Goal: Find contact information: Find contact information

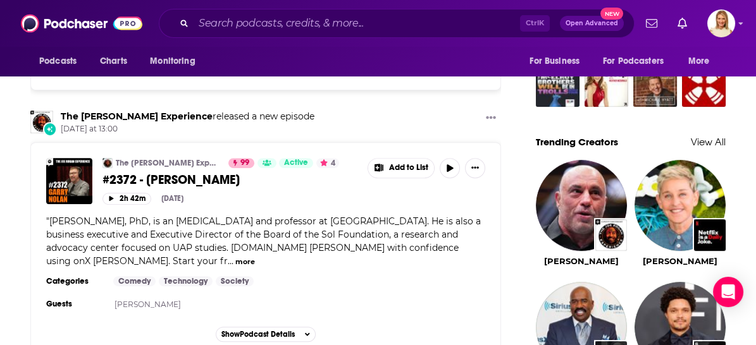
scroll to position [1053, 0]
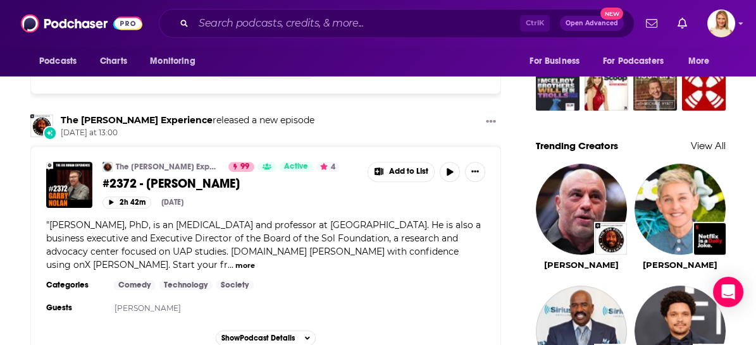
click at [235, 260] on button "more" at bounding box center [245, 265] width 20 height 11
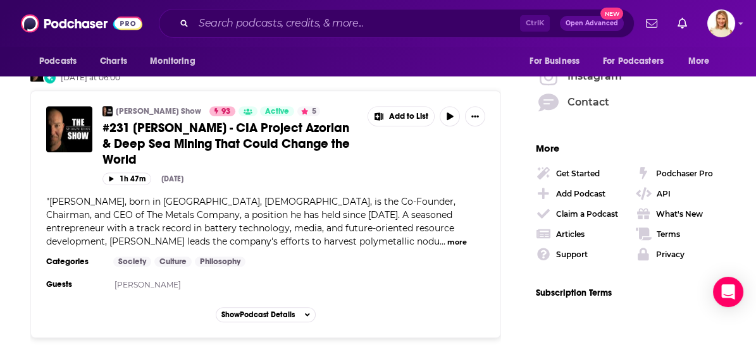
scroll to position [1897, 0]
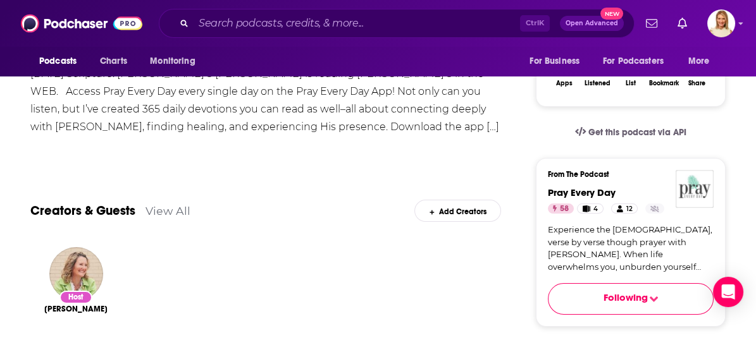
scroll to position [281, 0]
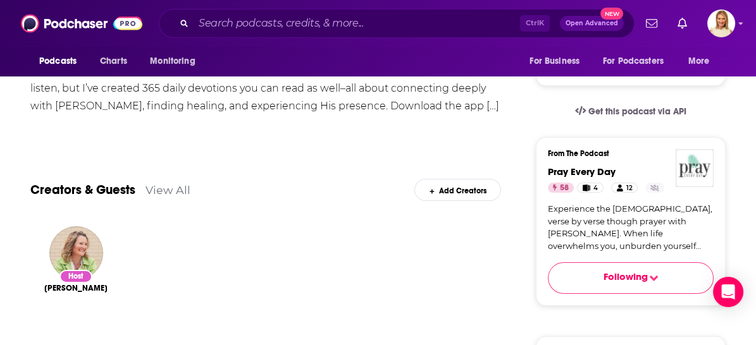
click at [640, 274] on span "Following" at bounding box center [625, 279] width 44 height 16
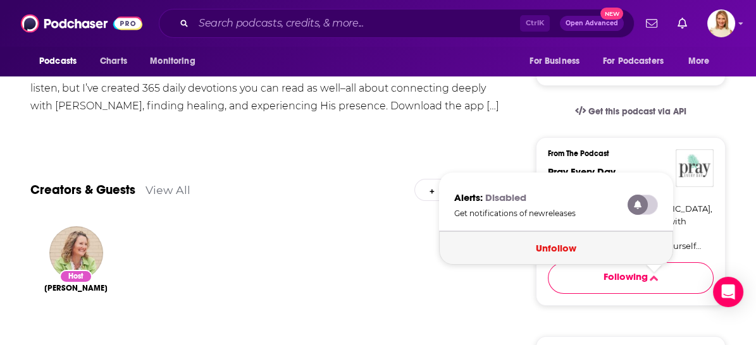
click at [573, 245] on button "Unfollow" at bounding box center [556, 248] width 234 height 34
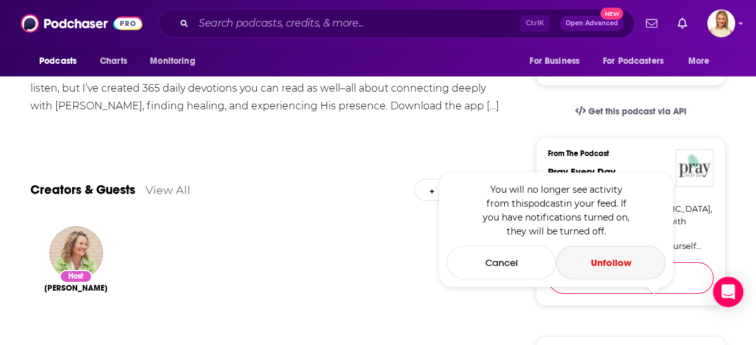
click at [609, 264] on button "Unfollow" at bounding box center [610, 263] width 109 height 34
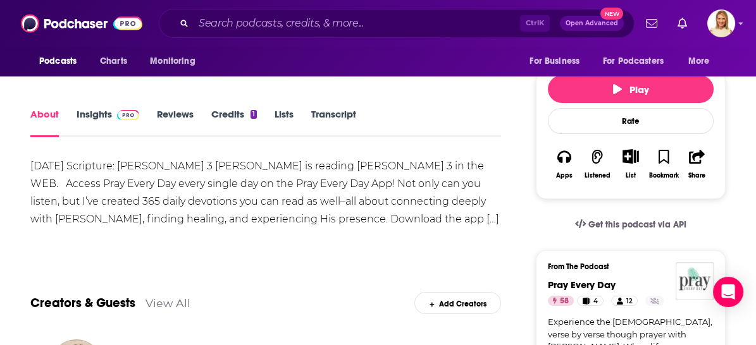
scroll to position [0, 0]
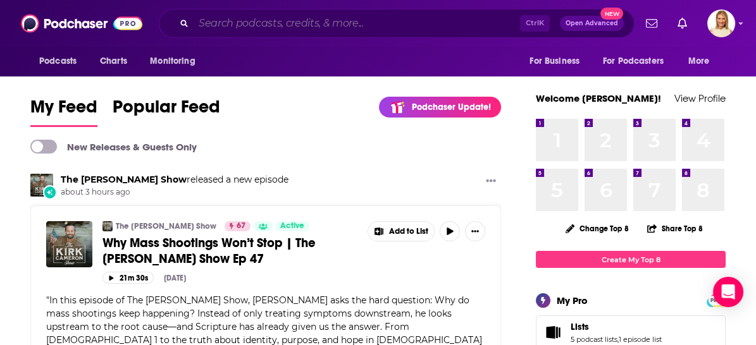
click at [350, 28] on input "Search podcasts, credits, & more..." at bounding box center [356, 23] width 326 height 20
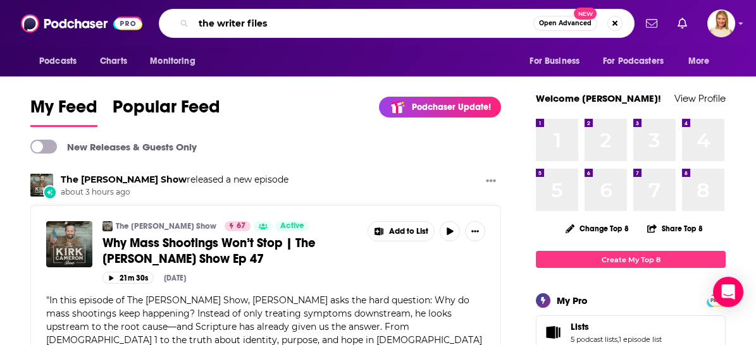
type input "the writer files"
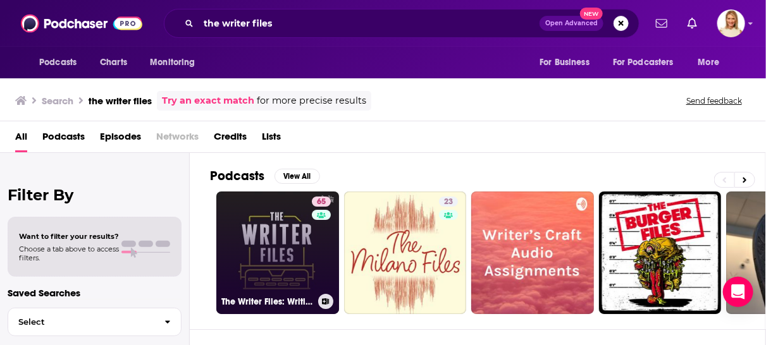
click at [257, 268] on link "65 The Writer Files: Writing, Productivity, Creativity, and Neuroscience" at bounding box center [277, 253] width 123 height 123
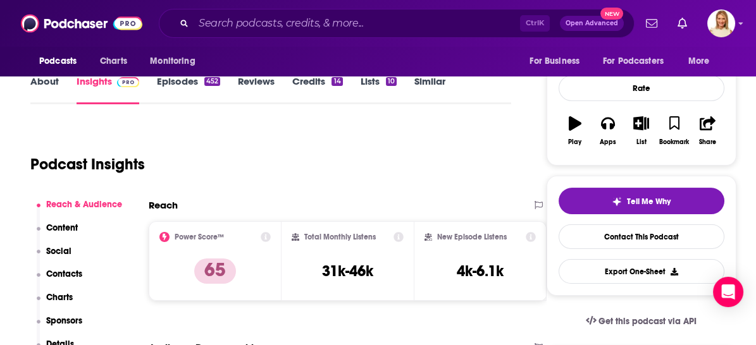
scroll to position [140, 0]
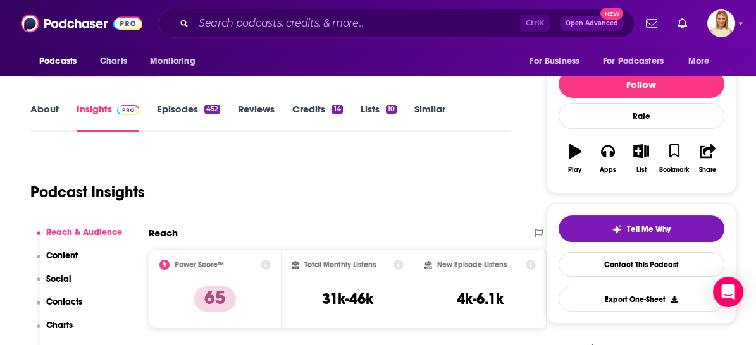
click at [52, 111] on link "About" at bounding box center [44, 117] width 28 height 29
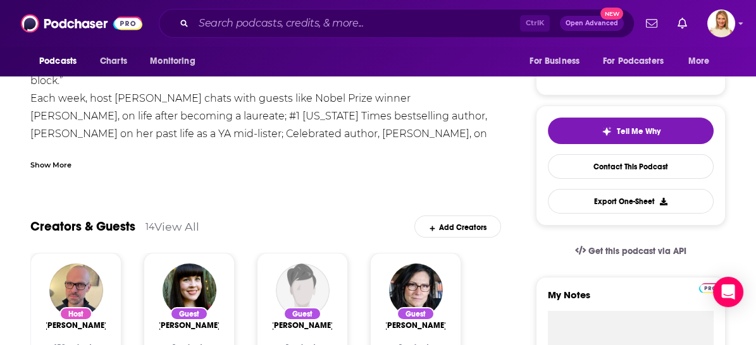
scroll to position [70, 0]
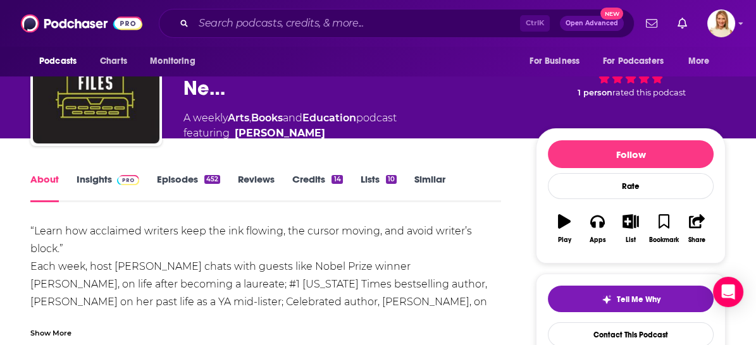
click at [198, 178] on link "Episodes 452" at bounding box center [188, 187] width 63 height 29
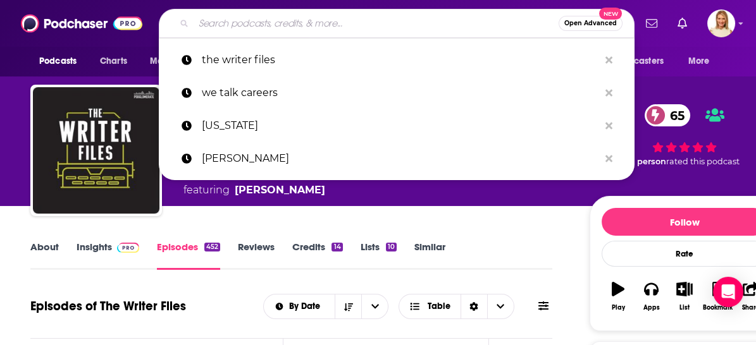
click at [400, 23] on input "Search podcasts, credits, & more..." at bounding box center [375, 23] width 365 height 20
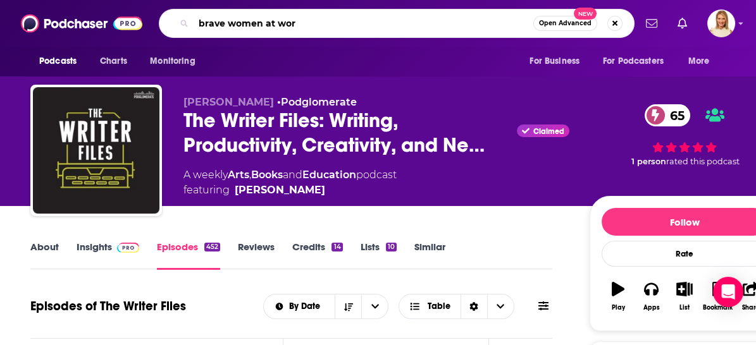
type input "brave women at work"
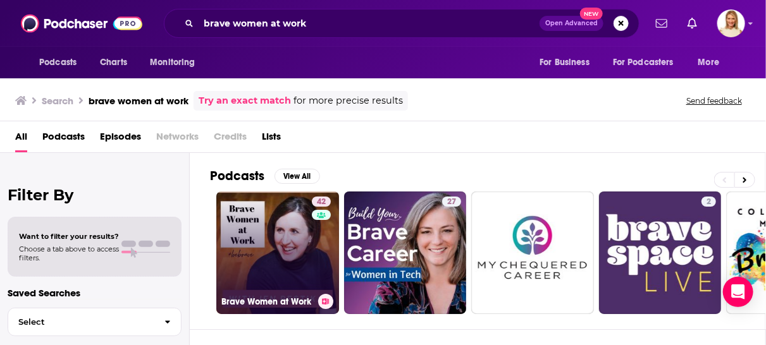
click at [297, 223] on link "42 Brave Women at Work" at bounding box center [277, 253] width 123 height 123
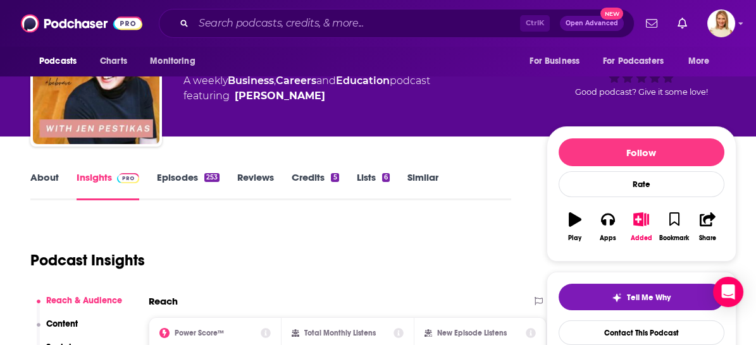
scroll to position [70, 0]
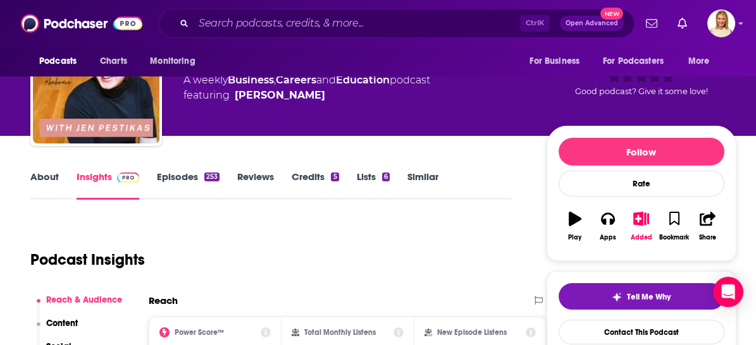
click at [51, 180] on link "About" at bounding box center [44, 185] width 28 height 29
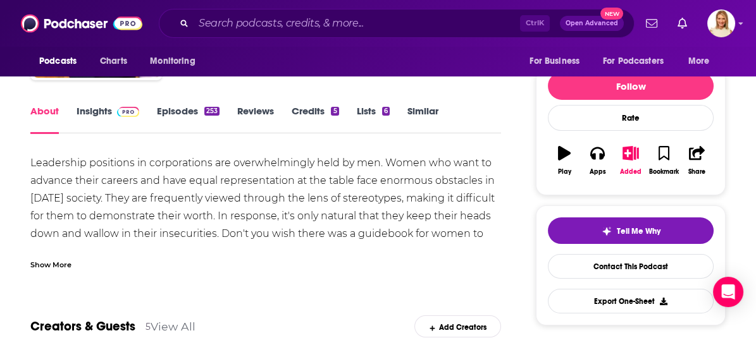
scroll to position [140, 0]
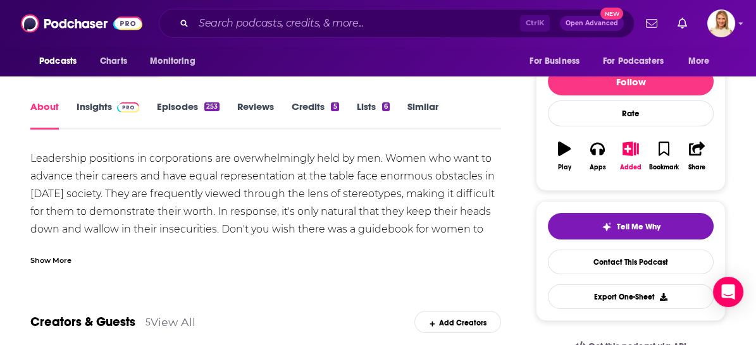
click at [192, 106] on link "Episodes 253" at bounding box center [188, 115] width 63 height 29
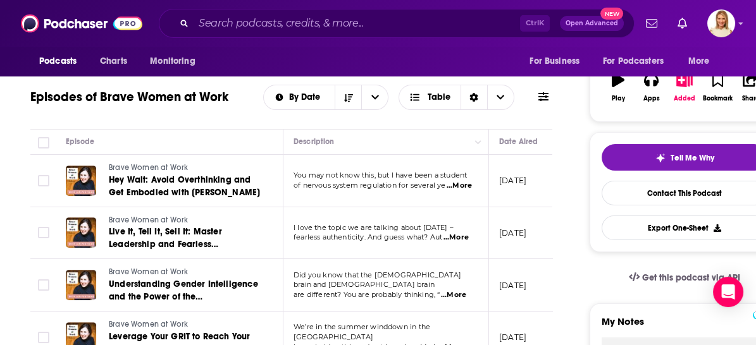
scroll to position [211, 0]
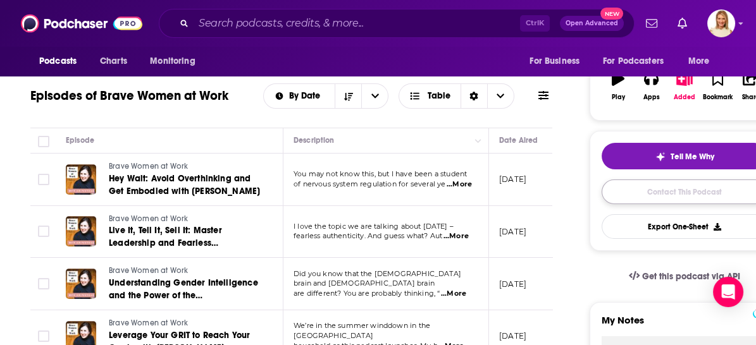
click at [712, 182] on link "Contact This Podcast" at bounding box center [684, 192] width 166 height 25
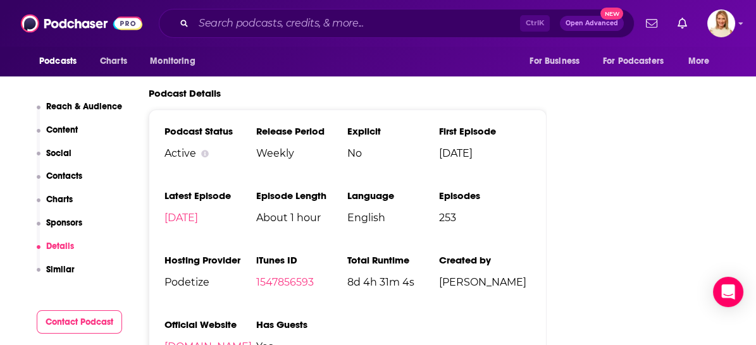
scroll to position [1707, 0]
click at [56, 177] on p "Contacts" at bounding box center [64, 176] width 36 height 11
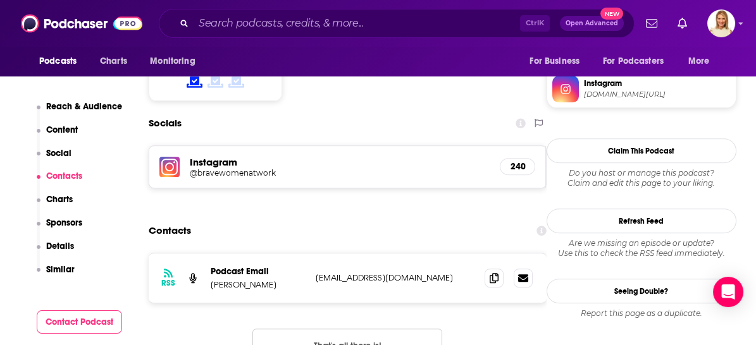
scroll to position [1040, 0]
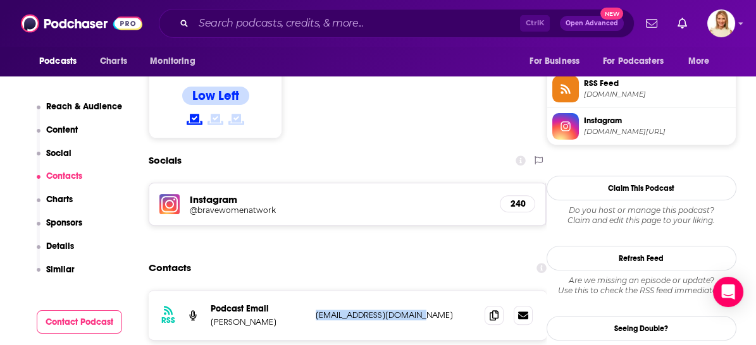
drag, startPoint x: 414, startPoint y: 235, endPoint x: 315, endPoint y: 236, distance: 99.3
click at [315, 310] on p "[EMAIL_ADDRESS][DOMAIN_NAME]" at bounding box center [394, 315] width 159 height 11
copy p "[EMAIL_ADDRESS][DOMAIN_NAME]"
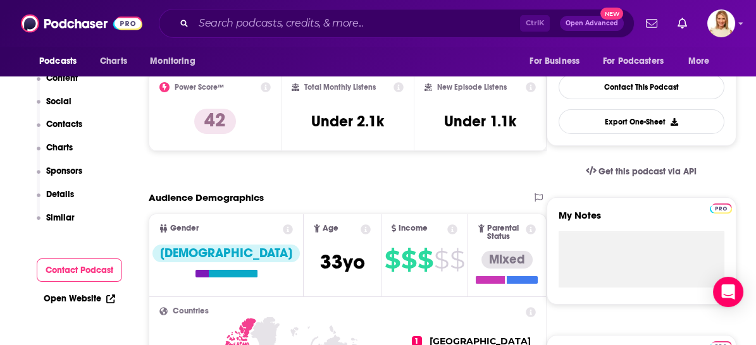
scroll to position [0, 0]
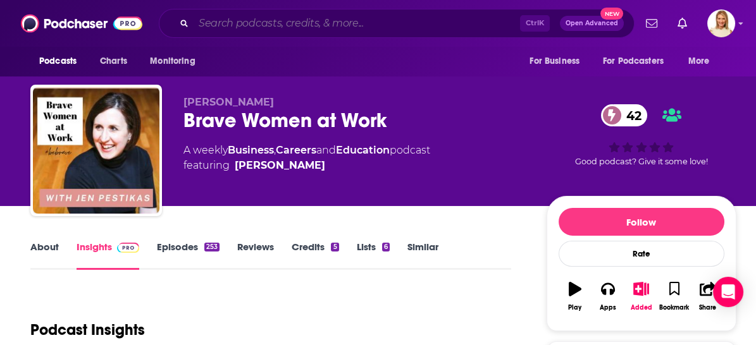
click at [321, 20] on input "Search podcasts, credits, & more..." at bounding box center [356, 23] width 326 height 20
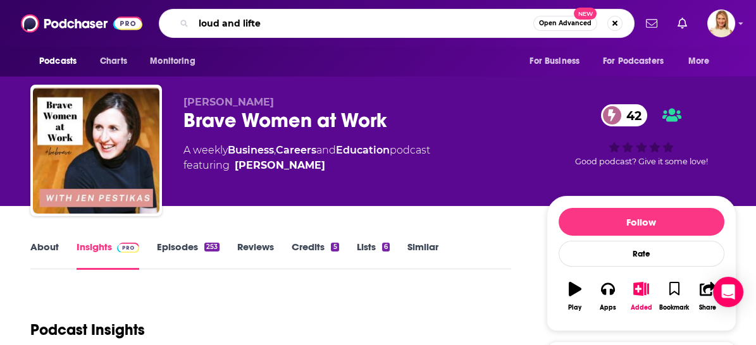
type input "loud and lifted"
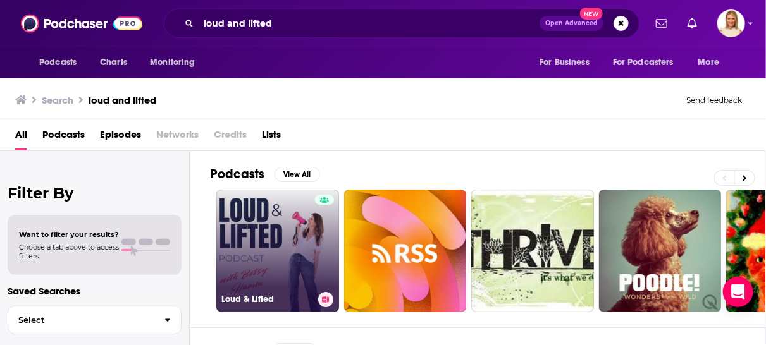
click at [293, 249] on link "Loud & Lifted" at bounding box center [277, 251] width 123 height 123
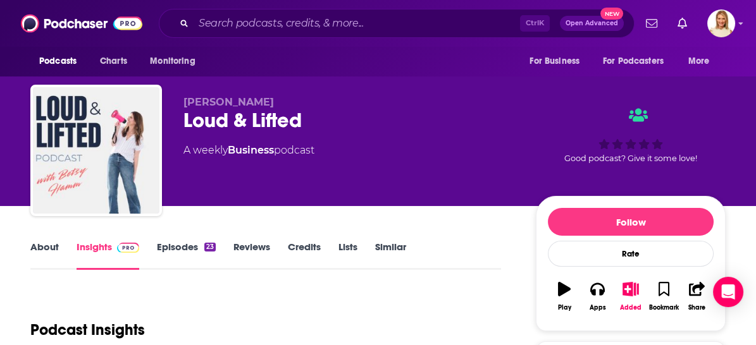
click at [42, 245] on link "About" at bounding box center [44, 255] width 28 height 29
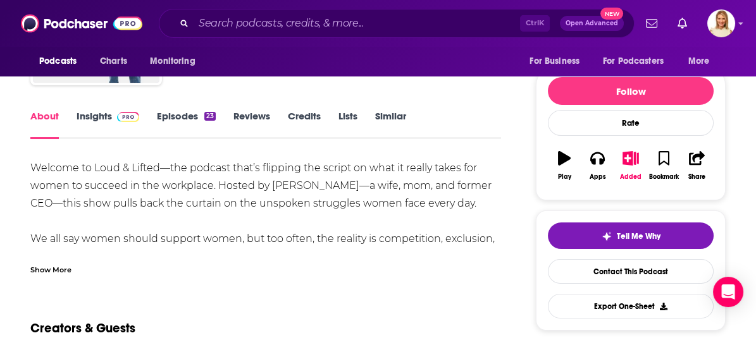
scroll to position [140, 0]
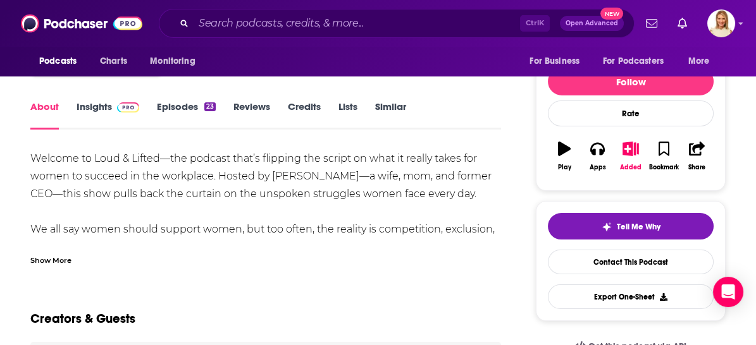
click at [68, 261] on div "Show More" at bounding box center [50, 260] width 41 height 12
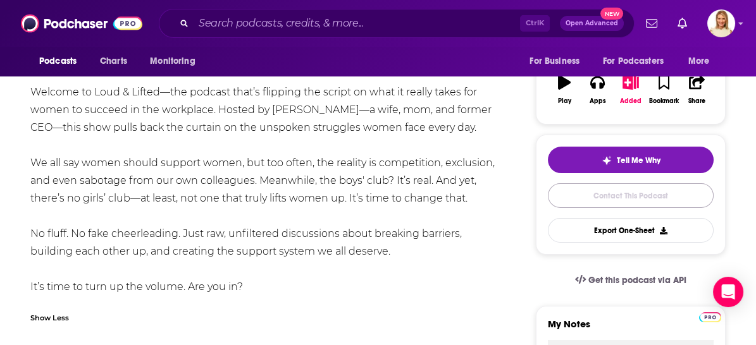
scroll to position [211, 0]
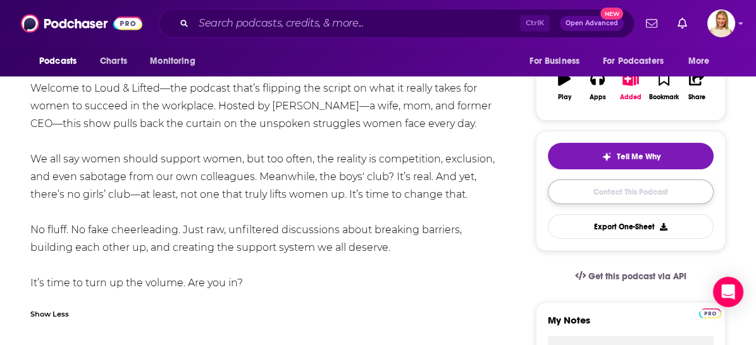
click at [635, 190] on link "Contact This Podcast" at bounding box center [631, 192] width 166 height 25
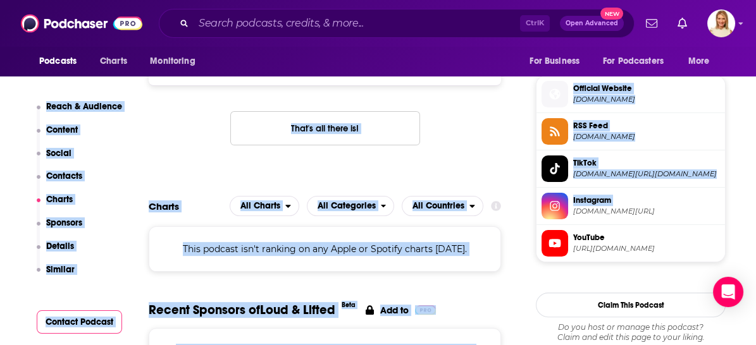
click at [432, 152] on div "RSS Podcast Email [PERSON_NAME] [EMAIL_ADDRESS][DOMAIN_NAME] [EMAIL_ADDRESS][DO…" at bounding box center [325, 100] width 352 height 130
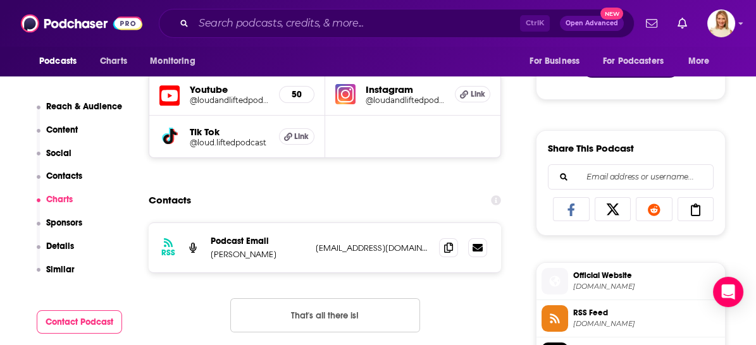
scroll to position [686, 0]
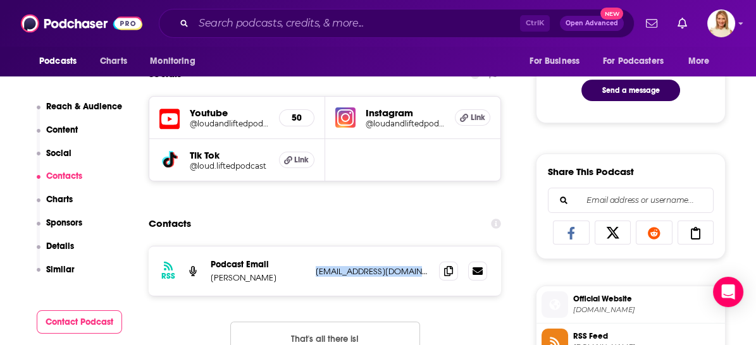
drag, startPoint x: 315, startPoint y: 269, endPoint x: 420, endPoint y: 273, distance: 104.4
click at [420, 273] on p "[EMAIL_ADDRESS][DOMAIN_NAME]" at bounding box center [371, 271] width 113 height 11
drag, startPoint x: 420, startPoint y: 273, endPoint x: 445, endPoint y: 271, distance: 25.4
click at [445, 271] on icon at bounding box center [448, 271] width 9 height 10
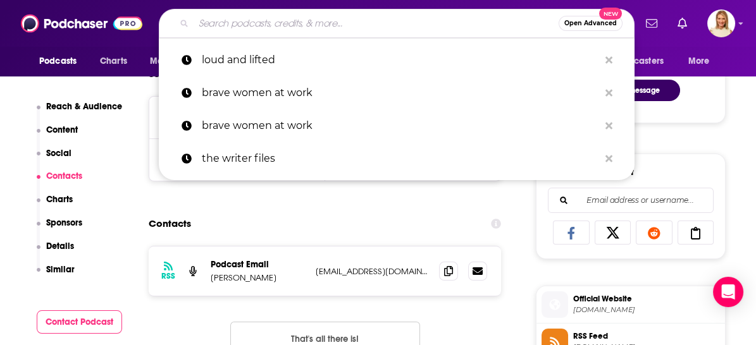
click at [326, 24] on input "Search podcasts, credits, & more..." at bounding box center [375, 23] width 365 height 20
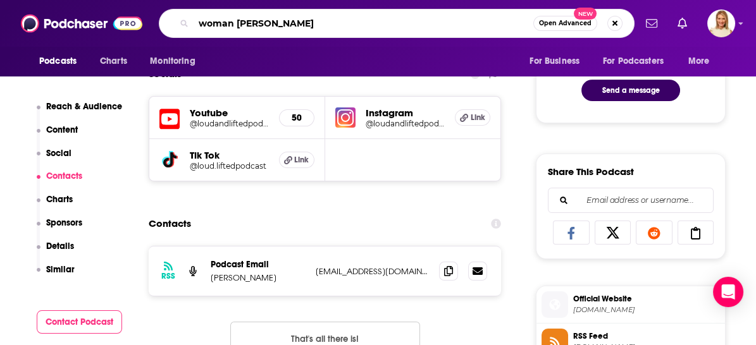
type input "woman alive"
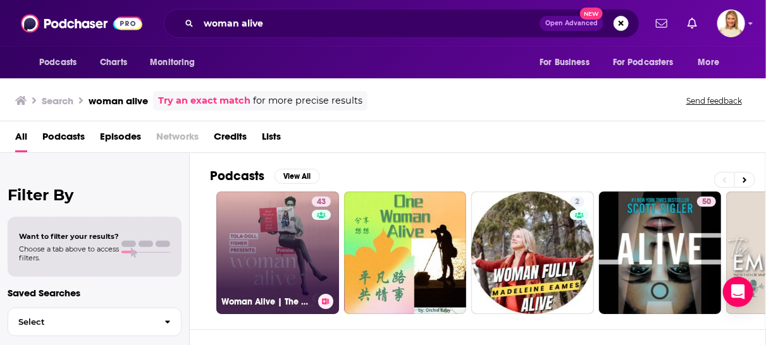
click at [307, 260] on link "43 Woman Alive | The podcast for [DEMOGRAPHIC_DATA] women" at bounding box center [277, 253] width 123 height 123
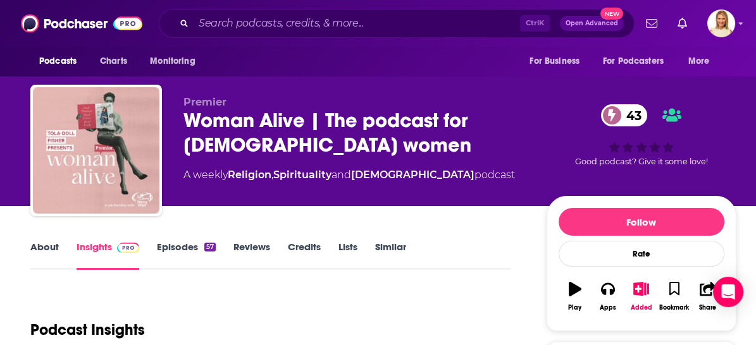
click at [188, 247] on link "Episodes 57" at bounding box center [186, 255] width 59 height 29
